Goal: Information Seeking & Learning: Compare options

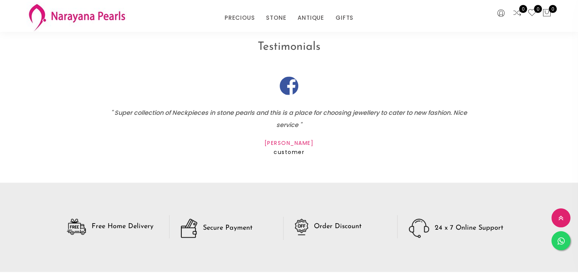
scroll to position [1030, 0]
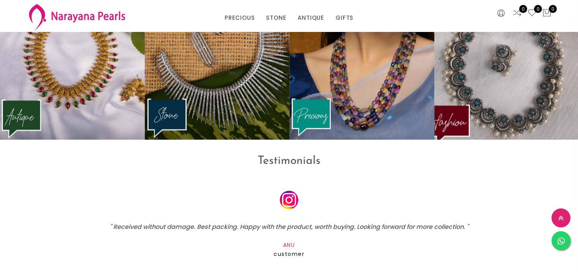
click at [503, 87] on img at bounding box center [506, 62] width 159 height 167
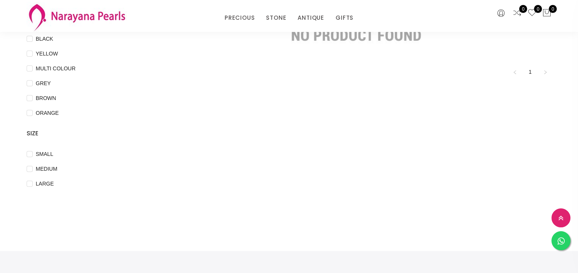
scroll to position [228, 0]
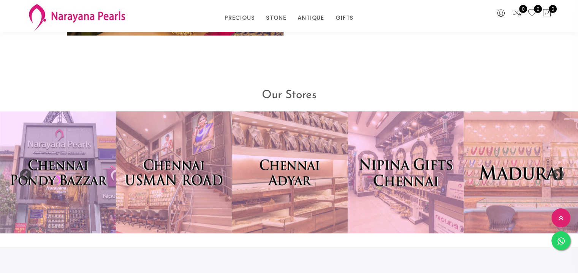
scroll to position [1568, 0]
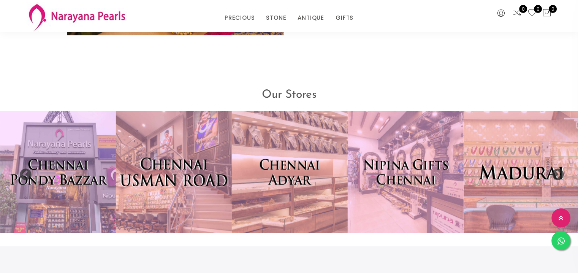
click at [179, 191] on img at bounding box center [174, 172] width 128 height 134
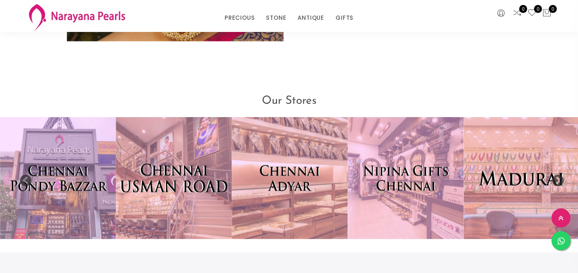
scroll to position [1574, 0]
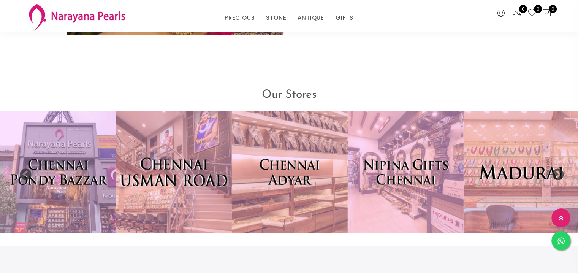
click at [205, 189] on img at bounding box center [174, 172] width 128 height 134
click at [182, 192] on img at bounding box center [174, 172] width 128 height 134
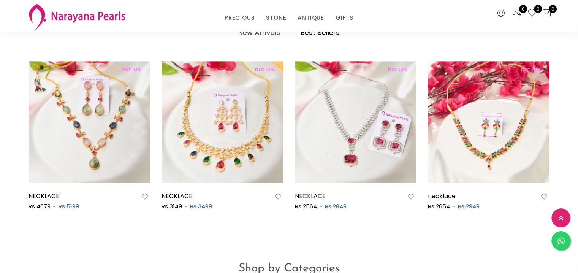
scroll to position [349, 0]
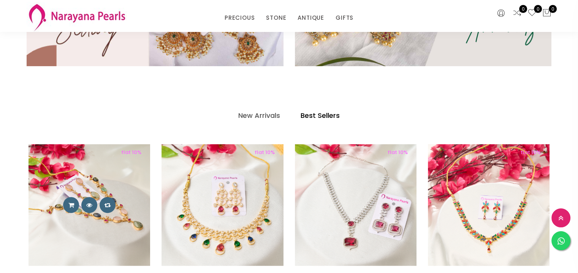
click at [97, 213] on img at bounding box center [89, 205] width 122 height 122
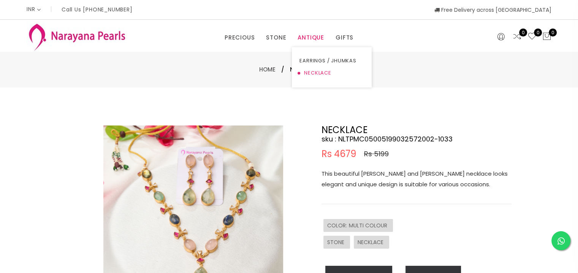
click at [322, 71] on link "NECKLACE" at bounding box center [331, 73] width 65 height 12
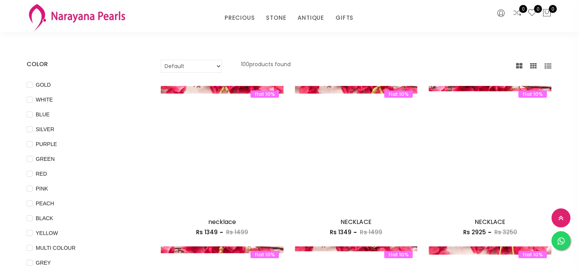
scroll to position [76, 0]
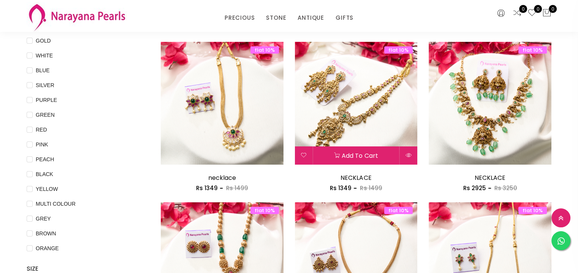
click at [384, 112] on img at bounding box center [356, 103] width 123 height 123
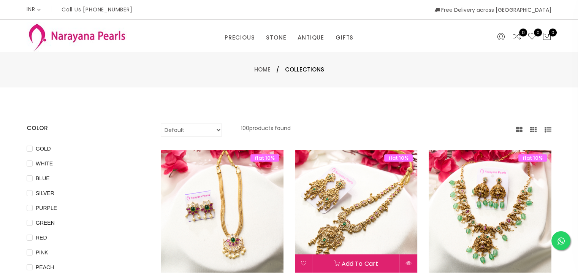
click at [371, 191] on img at bounding box center [356, 211] width 123 height 123
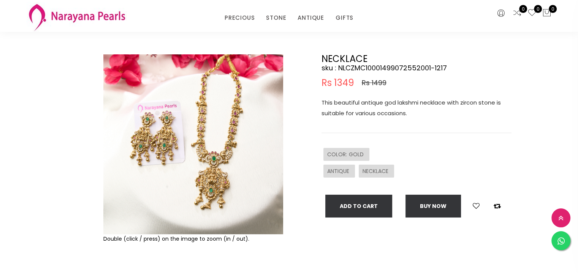
scroll to position [76, 0]
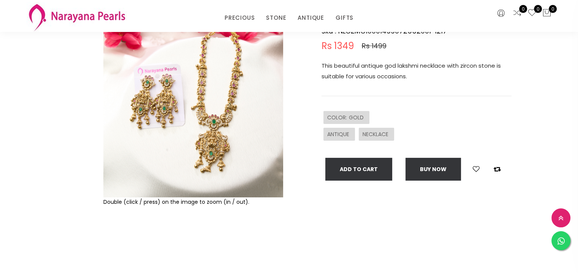
click at [249, 162] on img at bounding box center [193, 107] width 180 height 180
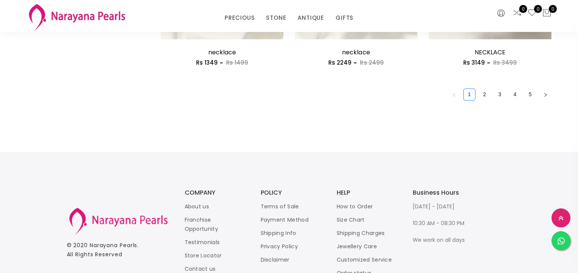
scroll to position [1025, 0]
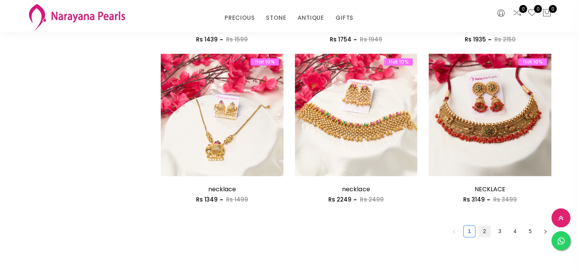
click at [487, 229] on link "2" at bounding box center [484, 230] width 11 height 11
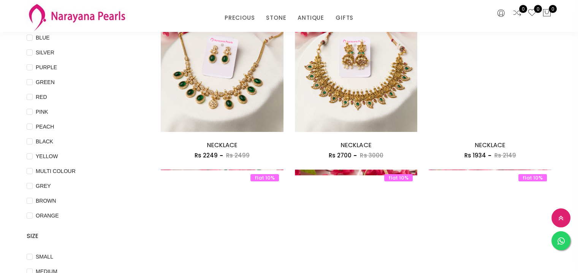
scroll to position [76, 0]
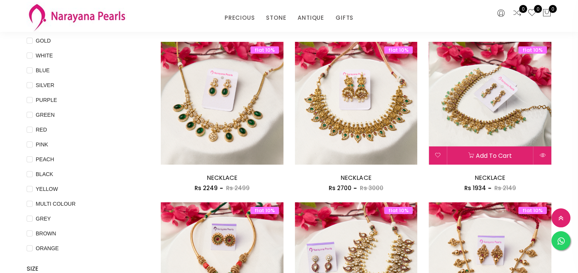
click at [508, 131] on img at bounding box center [489, 103] width 123 height 123
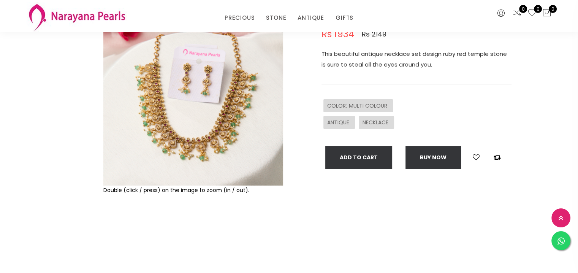
scroll to position [76, 0]
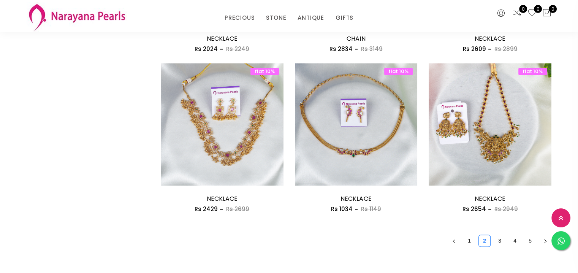
scroll to position [1025, 0]
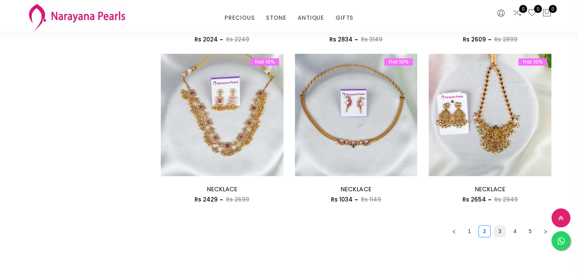
click at [498, 230] on link "3" at bounding box center [499, 230] width 11 height 11
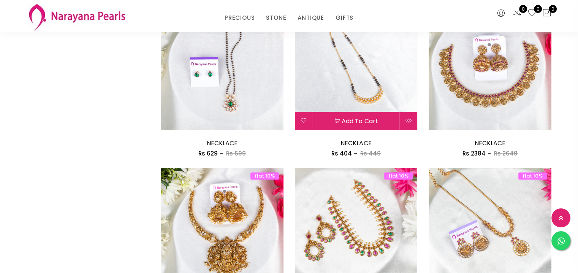
scroll to position [1063, 0]
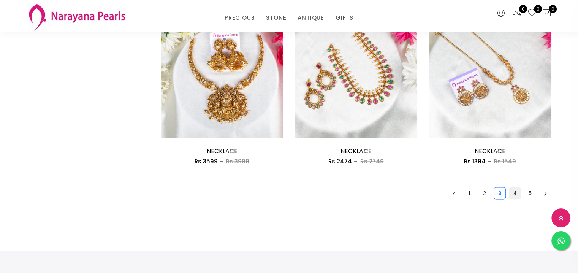
click at [515, 193] on link "4" at bounding box center [514, 192] width 11 height 11
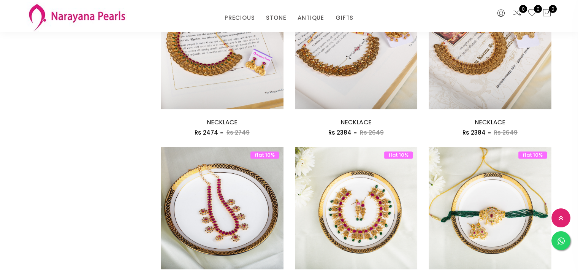
scroll to position [1025, 0]
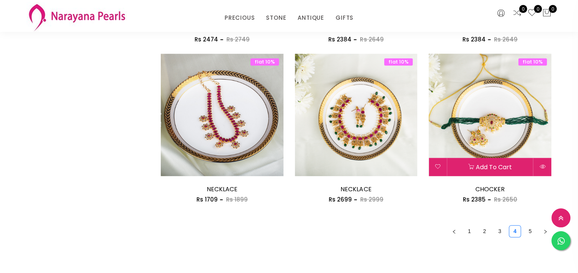
click at [499, 144] on img at bounding box center [489, 115] width 123 height 123
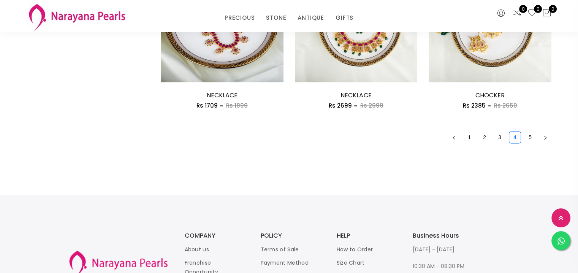
scroll to position [1150, 0]
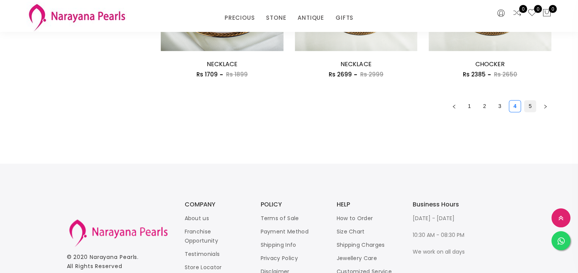
click at [529, 107] on link "5" at bounding box center [529, 105] width 11 height 11
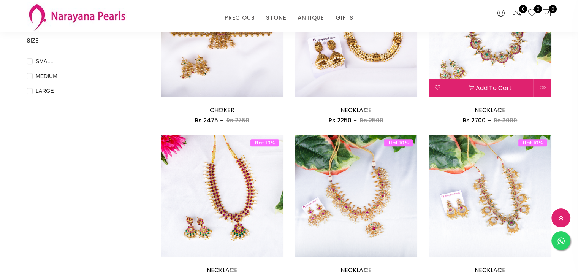
scroll to position [228, 0]
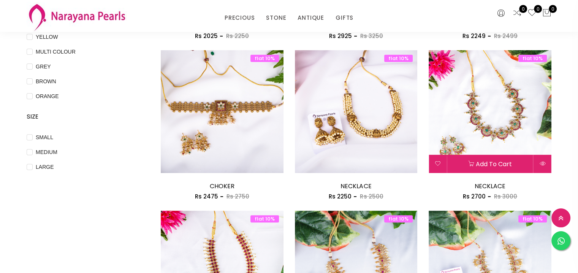
click at [488, 120] on img at bounding box center [489, 111] width 123 height 123
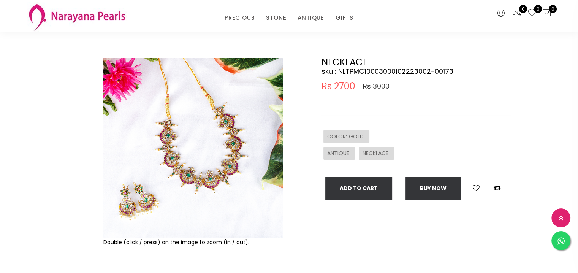
scroll to position [76, 0]
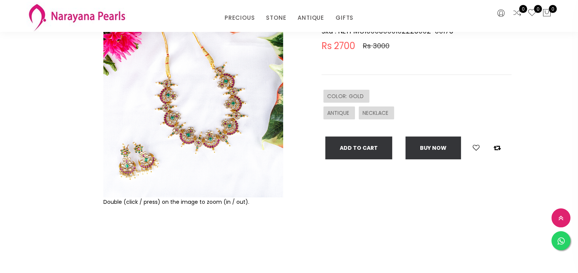
click at [155, 131] on img at bounding box center [193, 107] width 180 height 180
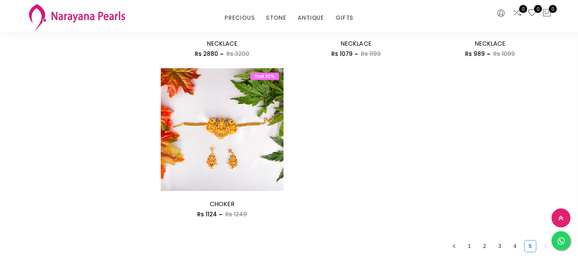
scroll to position [912, 0]
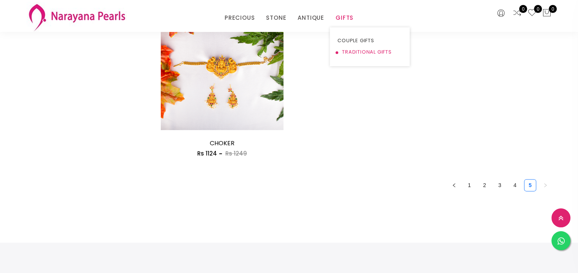
click at [364, 56] on link "TRADITIONAL GIFTS" at bounding box center [369, 51] width 65 height 11
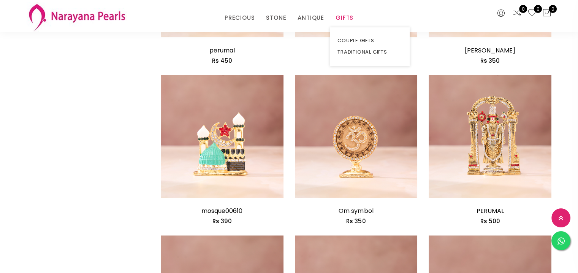
scroll to position [751, 0]
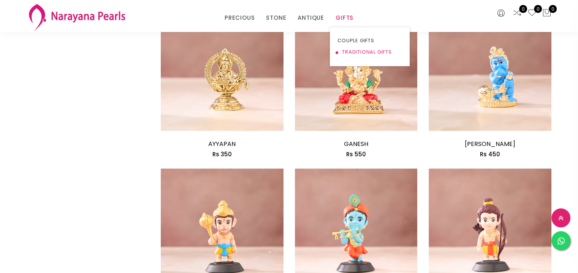
click at [351, 55] on link "TRADITIONAL GIFTS" at bounding box center [369, 51] width 65 height 11
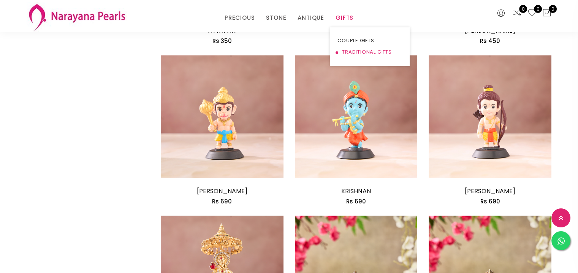
click at [371, 53] on link "TRADITIONAL GIFTS" at bounding box center [369, 51] width 65 height 11
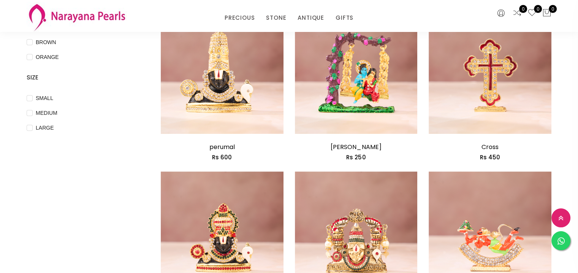
scroll to position [190, 0]
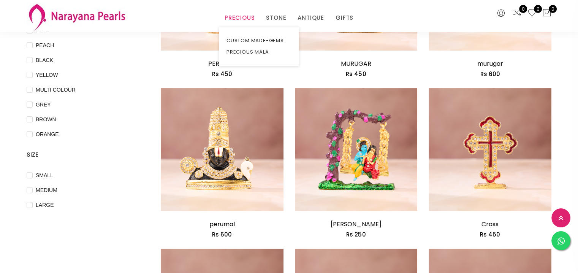
click at [239, 19] on link "PRECIOUS" at bounding box center [239, 17] width 30 height 11
click at [239, 52] on link "PRECIOUS MALA" at bounding box center [258, 51] width 65 height 11
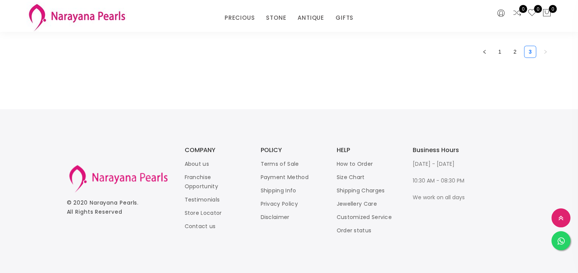
scroll to position [1227, 0]
click at [313, 52] on link "NECKLACE" at bounding box center [331, 51] width 65 height 11
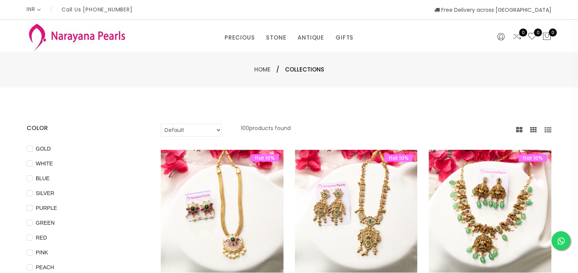
scroll to position [76, 0]
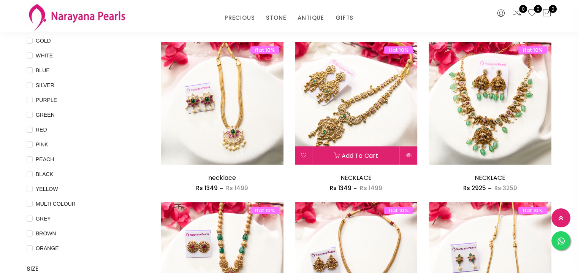
click at [318, 106] on img at bounding box center [356, 103] width 123 height 123
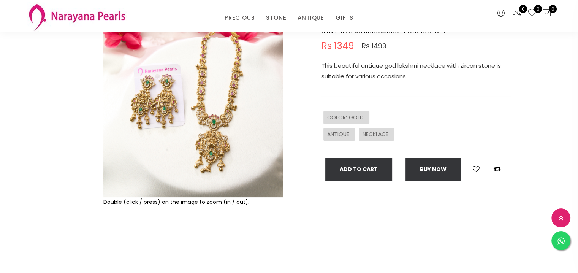
scroll to position [38, 0]
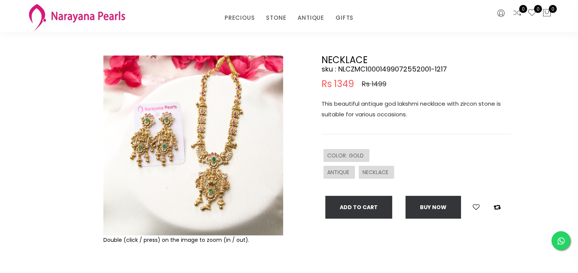
click at [224, 171] on img at bounding box center [193, 145] width 180 height 180
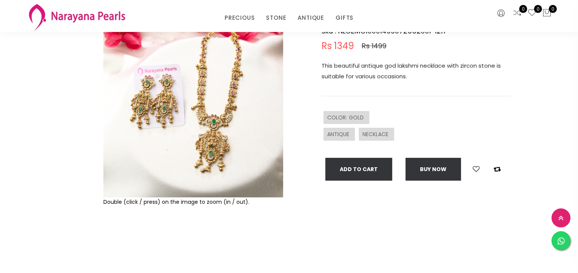
scroll to position [0, 0]
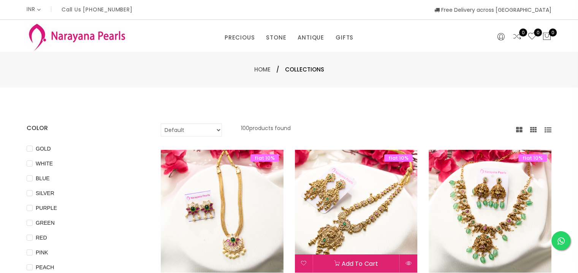
click at [357, 201] on img at bounding box center [356, 211] width 123 height 123
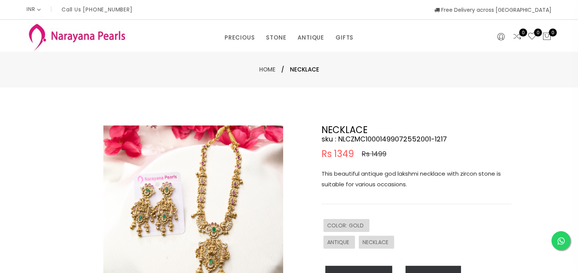
drag, startPoint x: 130, startPoint y: 0, endPoint x: 422, endPoint y: 53, distance: 296.0
click at [422, 53] on div "Home / NECKLACE" at bounding box center [289, 70] width 578 height 36
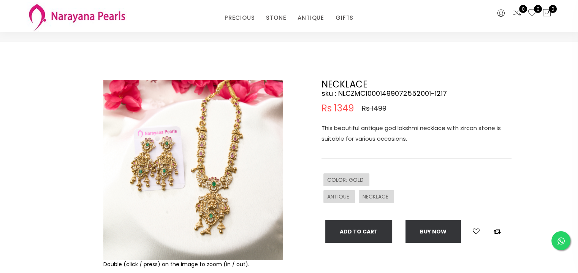
scroll to position [38, 0]
